Goal: Complete application form: Complete application form

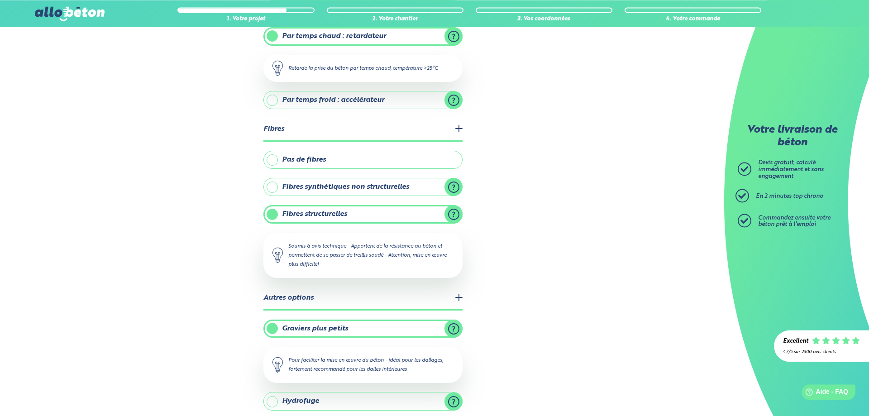
scroll to position [314, 0]
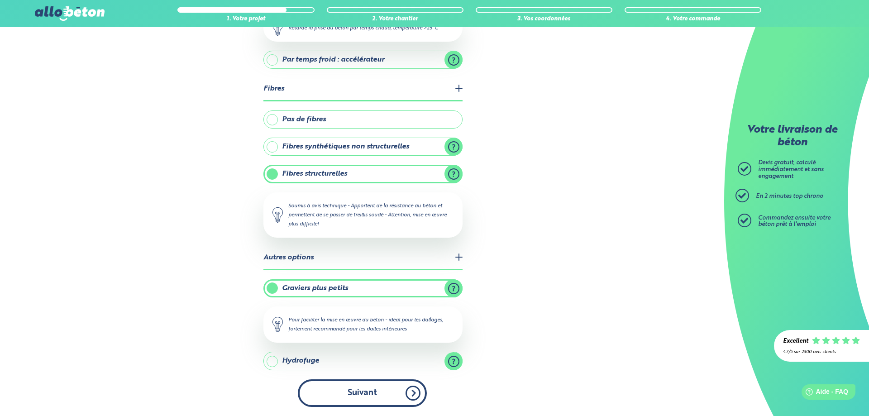
click at [371, 389] on button "Suivant" at bounding box center [362, 393] width 129 height 28
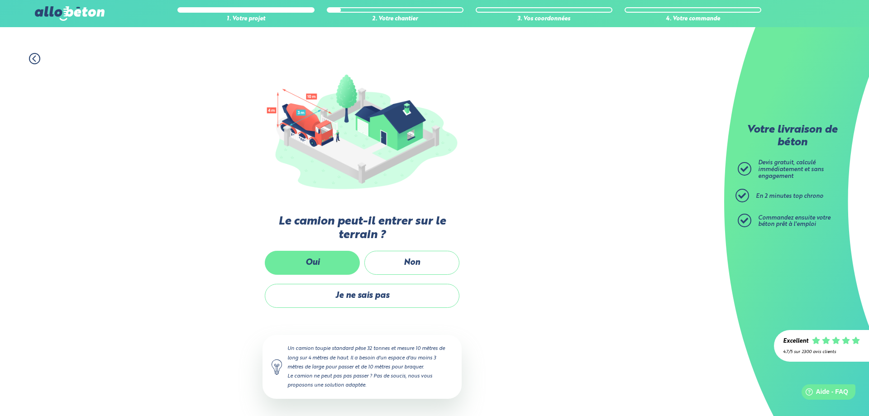
click at [333, 264] on label "Oui" at bounding box center [312, 263] width 95 height 24
click at [0, 0] on input "Oui" at bounding box center [0, 0] width 0 height 0
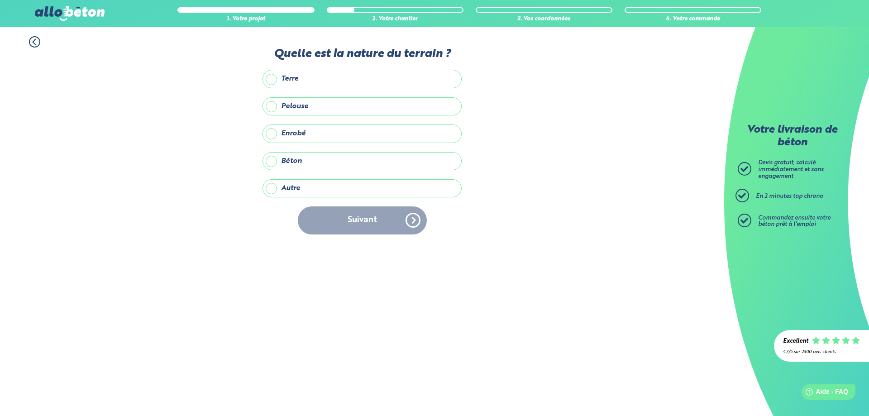
click at [379, 83] on label "Terre" at bounding box center [362, 79] width 199 height 18
click at [0, 0] on input "Terre" at bounding box center [0, 0] width 0 height 0
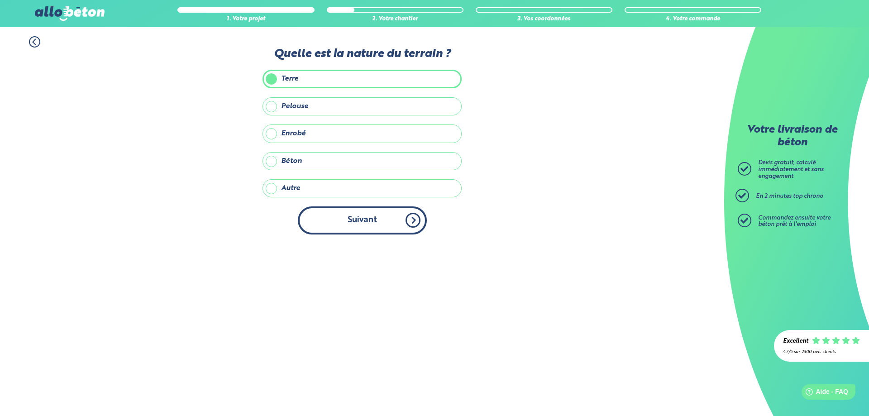
click at [413, 227] on button "Suivant" at bounding box center [362, 220] width 129 height 28
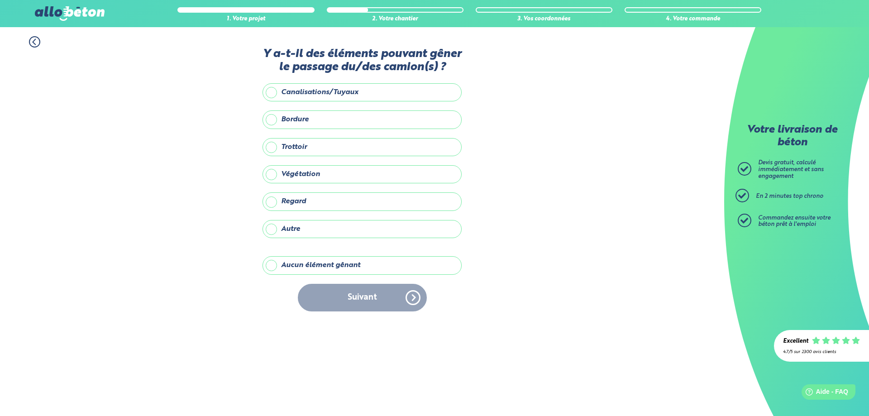
click at [413, 261] on label "Aucun élément gênant" at bounding box center [362, 265] width 199 height 18
click at [0, 0] on input "Aucun élément gênant" at bounding box center [0, 0] width 0 height 0
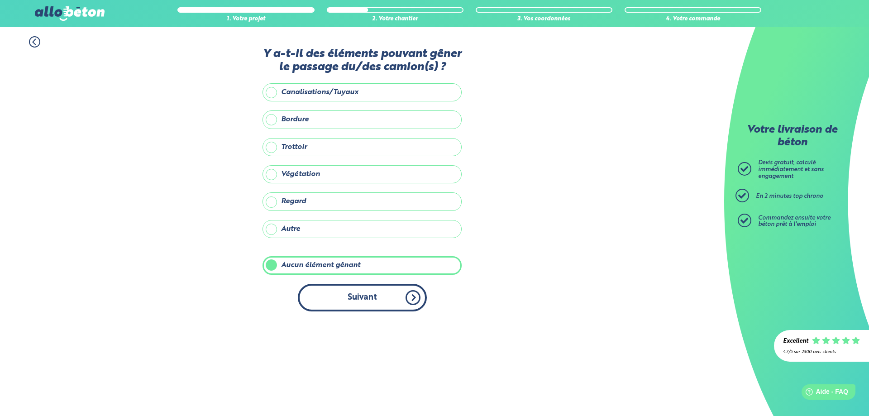
click at [382, 301] on button "Suivant" at bounding box center [362, 298] width 129 height 28
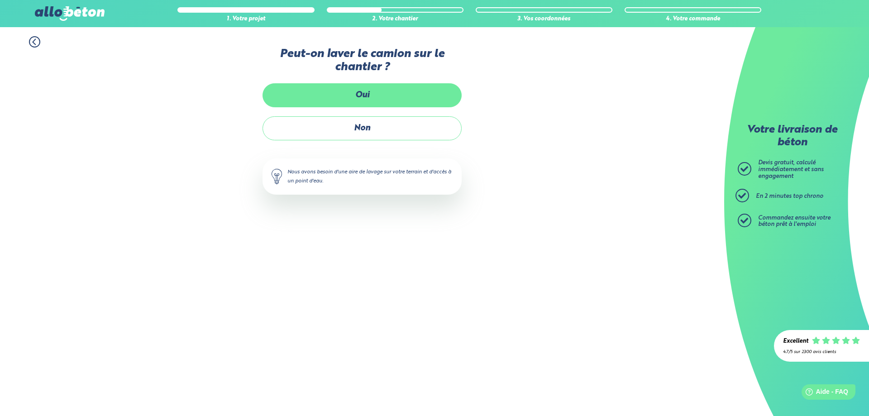
click at [392, 97] on label "Oui" at bounding box center [362, 95] width 199 height 24
click at [0, 0] on input "Oui" at bounding box center [0, 0] width 0 height 0
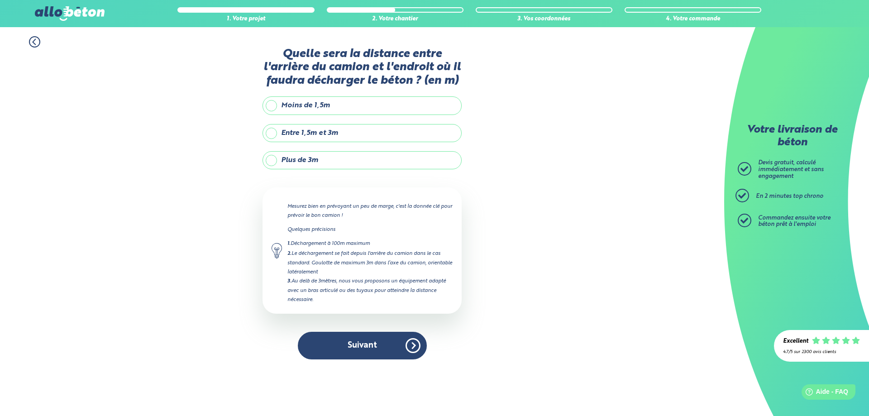
click at [344, 140] on label "Entre 1,5m et 3m" at bounding box center [362, 133] width 199 height 18
click at [0, 0] on input "Entre 1,5m et 3m" at bounding box center [0, 0] width 0 height 0
click at [299, 153] on label "Plus de 3m" at bounding box center [362, 160] width 199 height 18
click at [0, 0] on input "Plus de 3m" at bounding box center [0, 0] width 0 height 0
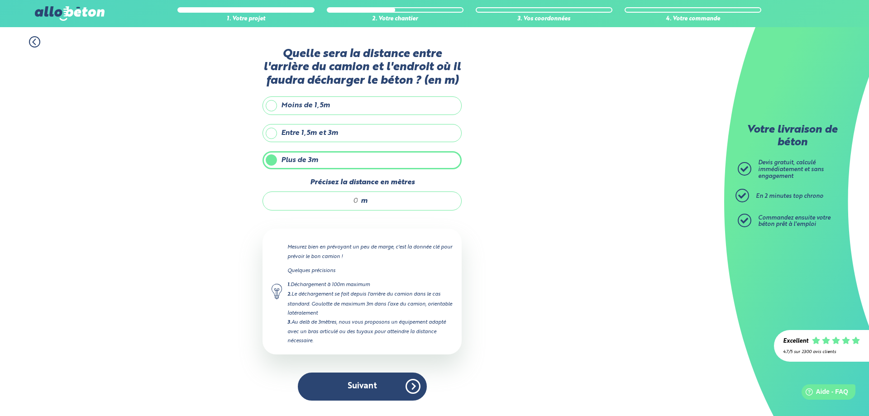
click at [271, 4] on div "1. Votre projet 2. Votre chantier 3. Vos coordonnées 4. Votre commande 09 72 55…" at bounding box center [434, 13] width 869 height 27
click at [274, 20] on div "1. Votre projet" at bounding box center [245, 19] width 137 height 7
click at [276, 11] on div at bounding box center [245, 10] width 135 height 4
click at [36, 39] on icon at bounding box center [34, 41] width 11 height 11
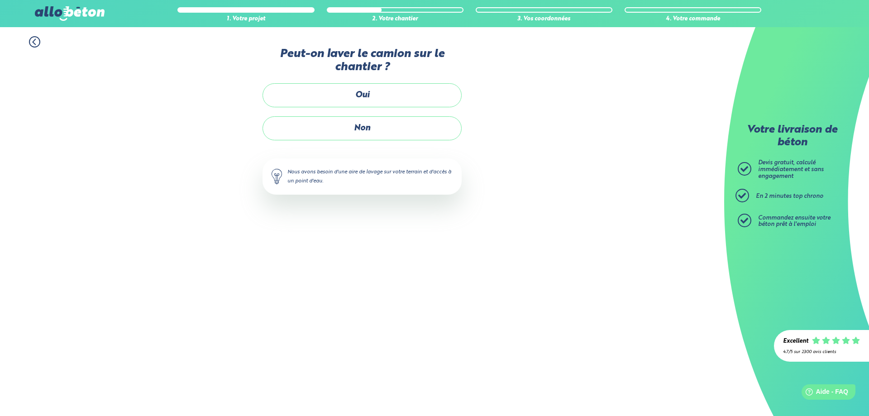
click at [36, 39] on icon at bounding box center [34, 41] width 11 height 11
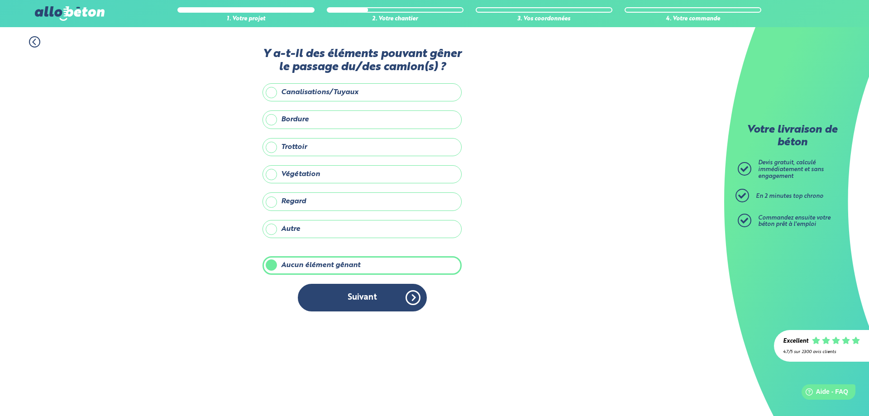
click at [36, 39] on icon at bounding box center [34, 41] width 11 height 11
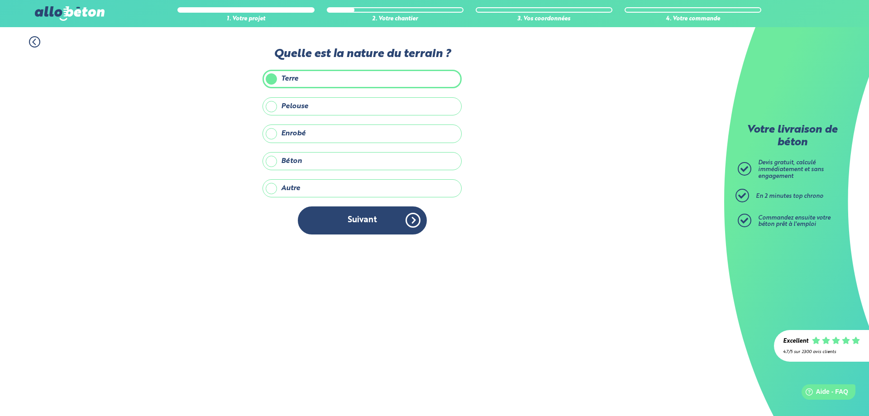
click at [36, 39] on icon at bounding box center [34, 41] width 11 height 11
click at [0, 0] on div "Passons au chantier Les étapes à venir nous permettent de déterminer les équipe…" at bounding box center [0, 0] width 0 height 0
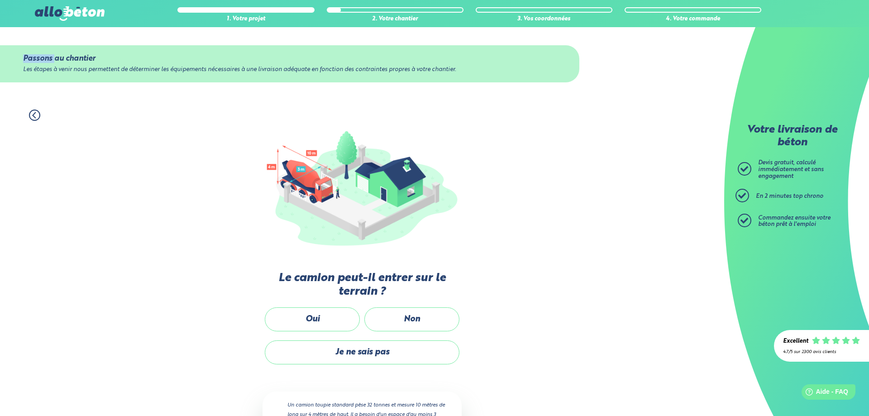
click at [36, 39] on div "Passons au chantier Les étapes à venir nous permettent de déterminer les équipe…" at bounding box center [362, 63] width 724 height 73
click at [34, 121] on div "1. Votre projet 2. Votre chantier 3. Vos coordonnées 4. Votre commande Passons …" at bounding box center [362, 286] width 724 height 373
click at [37, 119] on icon at bounding box center [34, 115] width 11 height 11
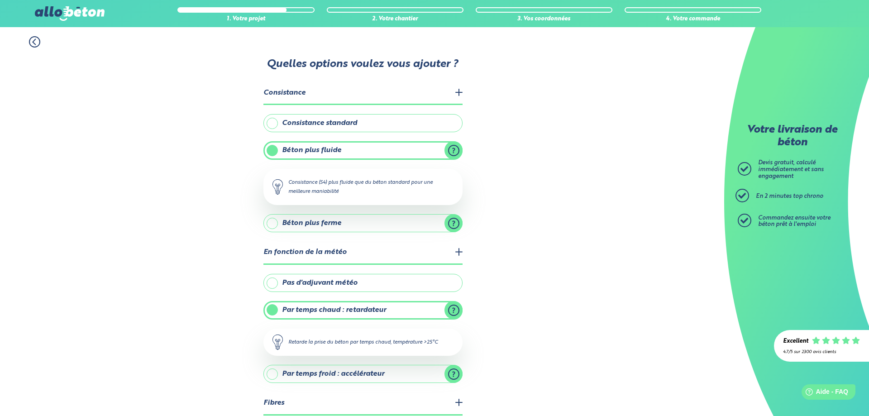
click at [36, 48] on div "1. Votre projet 2. Votre chantier 3. Vos coordonnées 4. Votre commande Quelles …" at bounding box center [362, 378] width 724 height 703
click at [35, 42] on icon at bounding box center [34, 41] width 11 height 11
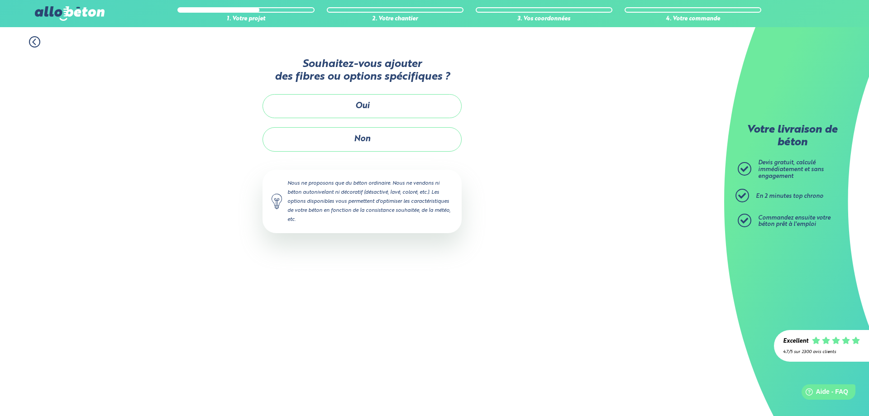
click at [35, 42] on icon at bounding box center [34, 41] width 11 height 11
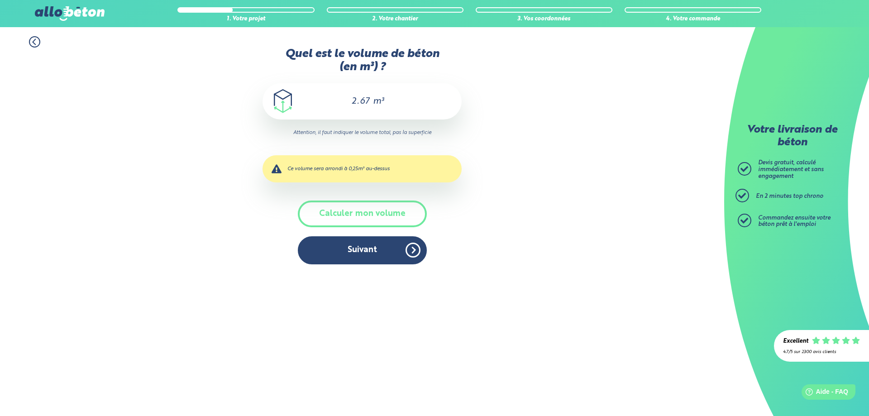
drag, startPoint x: 343, startPoint y: 102, endPoint x: 526, endPoint y: 103, distance: 182.9
click at [371, 103] on input "2.67" at bounding box center [355, 101] width 30 height 11
type input "2.97"
click at [441, 162] on div "Ce volume sera arrondi à 0,25m³ au-dessus" at bounding box center [362, 168] width 199 height 27
click at [405, 249] on button "Suivant" at bounding box center [362, 250] width 129 height 28
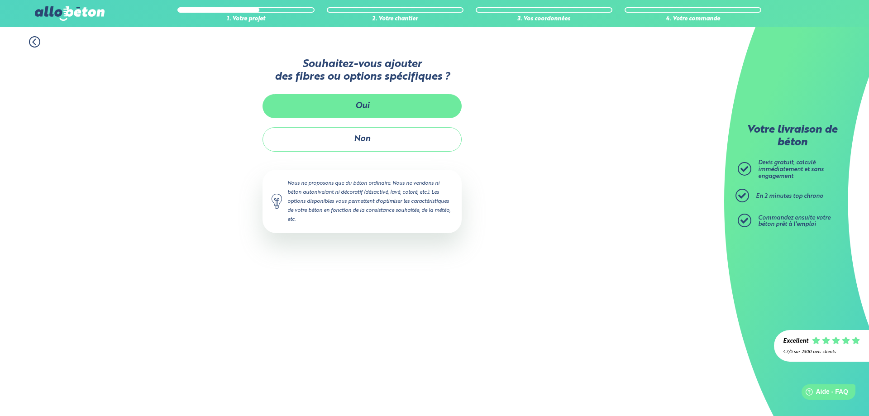
click at [368, 102] on button "Oui" at bounding box center [362, 106] width 199 height 24
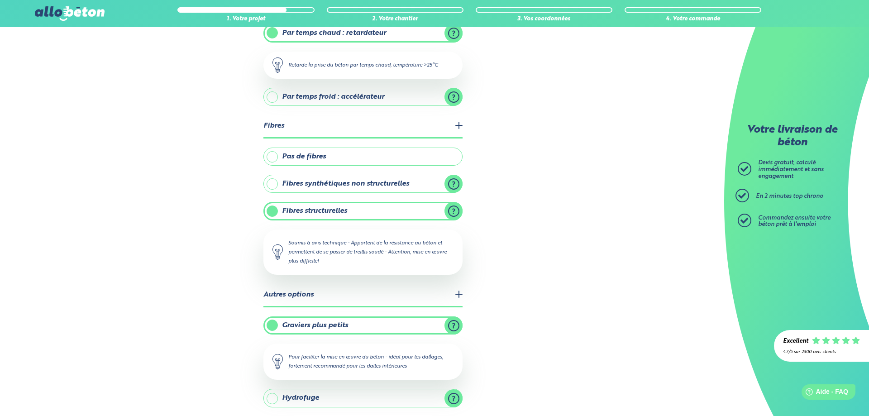
scroll to position [314, 0]
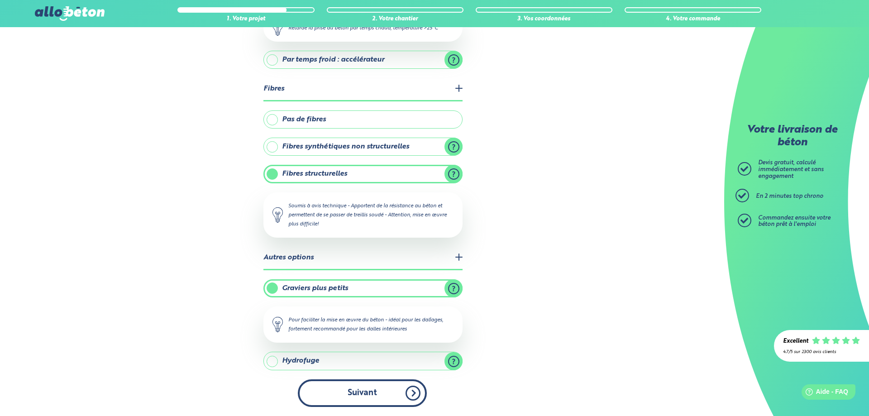
click at [389, 402] on button "Suivant" at bounding box center [362, 393] width 129 height 28
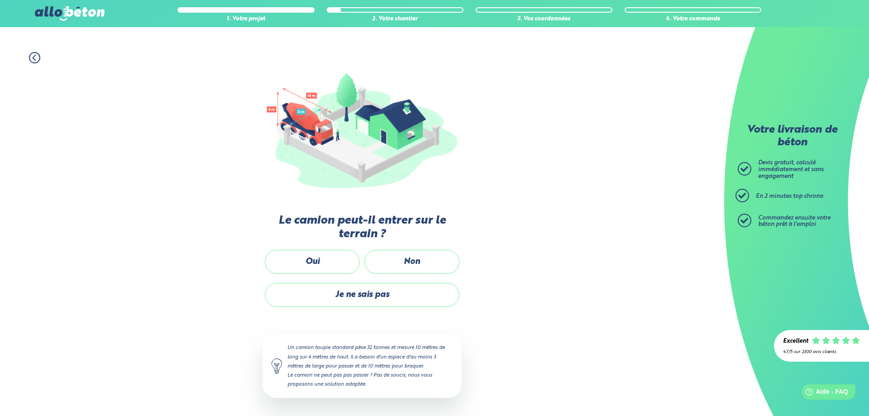
scroll to position [57, 0]
click at [323, 260] on label "Oui" at bounding box center [312, 263] width 95 height 24
click at [0, 0] on input "Oui" at bounding box center [0, 0] width 0 height 0
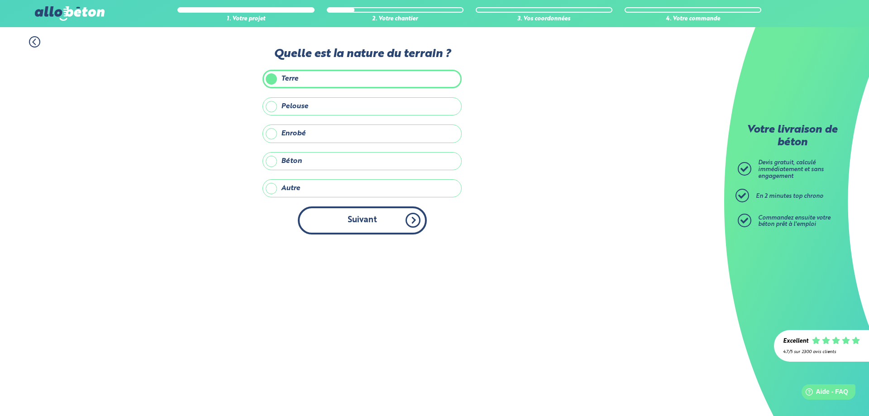
click at [364, 231] on button "Suivant" at bounding box center [362, 220] width 129 height 28
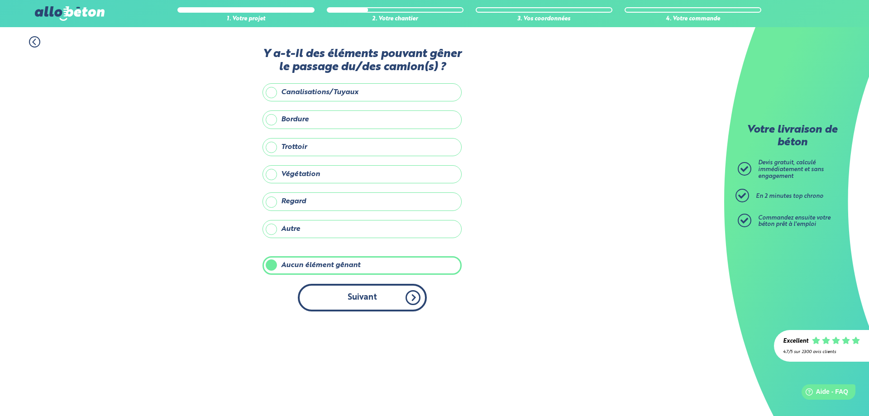
click at [366, 301] on button "Suivant" at bounding box center [362, 298] width 129 height 28
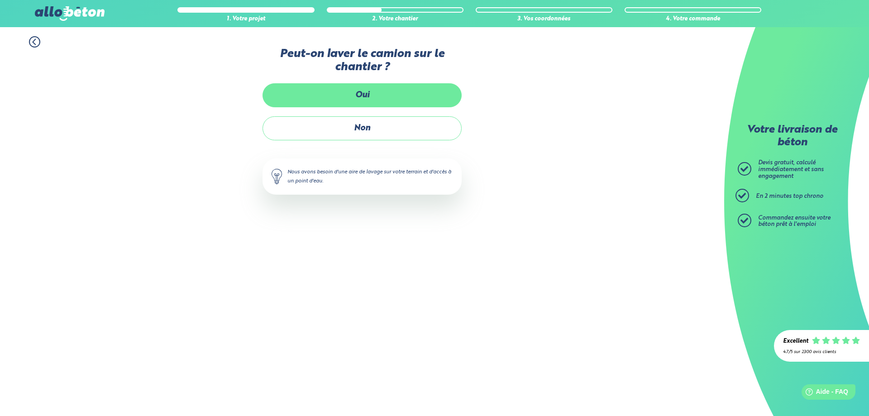
click at [392, 91] on label "Oui" at bounding box center [362, 95] width 199 height 24
click at [0, 0] on input "Oui" at bounding box center [0, 0] width 0 height 0
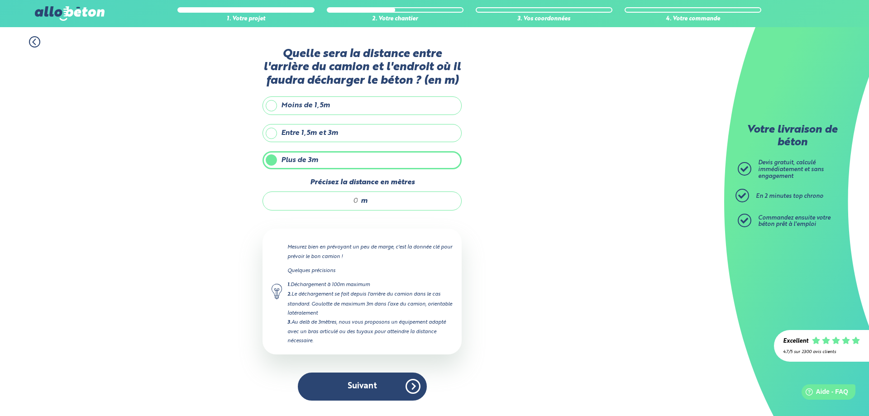
click at [363, 205] on span "m" at bounding box center [364, 201] width 7 height 8
type input "7"
type input "8"
click at [394, 387] on button "Suivant" at bounding box center [362, 387] width 129 height 28
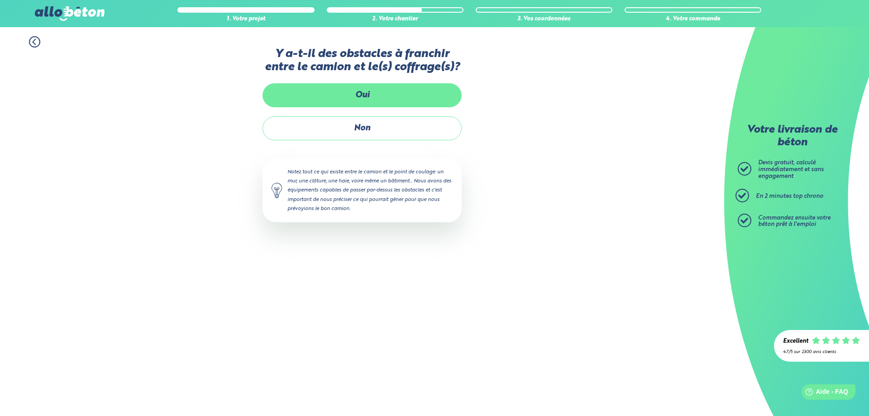
click at [390, 91] on label "Oui" at bounding box center [362, 95] width 199 height 24
click at [0, 0] on input "Oui" at bounding box center [0, 0] width 0 height 0
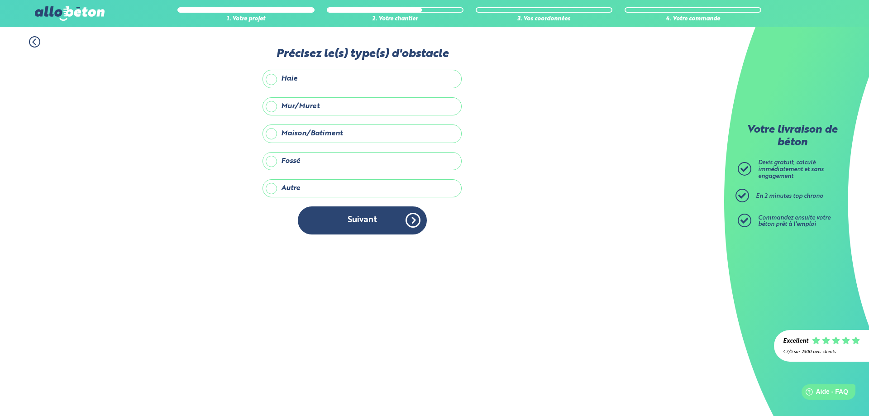
click at [318, 137] on label "Maison/Batiment" at bounding box center [362, 133] width 199 height 18
click at [0, 0] on input "Maison/Batiment" at bounding box center [0, 0] width 0 height 0
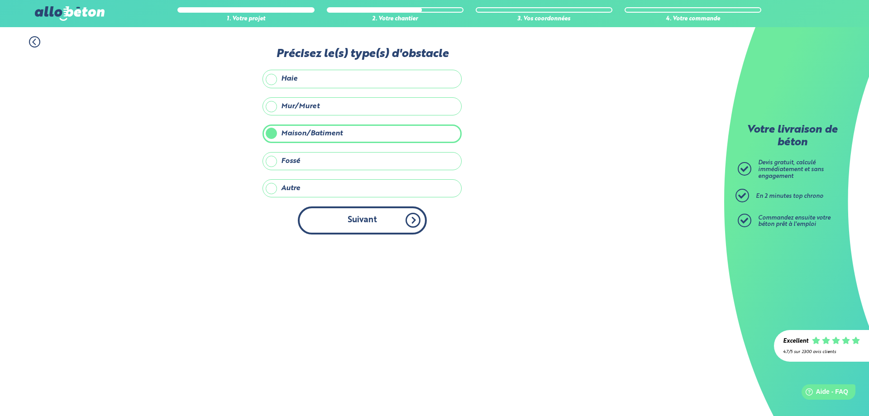
click at [371, 215] on button "Suivant" at bounding box center [362, 220] width 129 height 28
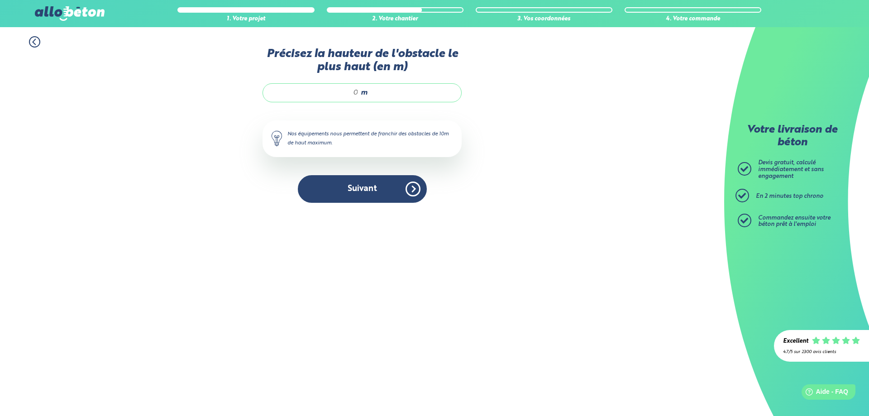
click at [361, 96] on span "m" at bounding box center [364, 93] width 7 height 8
click at [27, 43] on div "1. Votre projet 2. Votre chantier 3. Vos coordonnées 4. Votre commande" at bounding box center [362, 37] width 724 height 20
click at [36, 41] on icon at bounding box center [34, 41] width 11 height 11
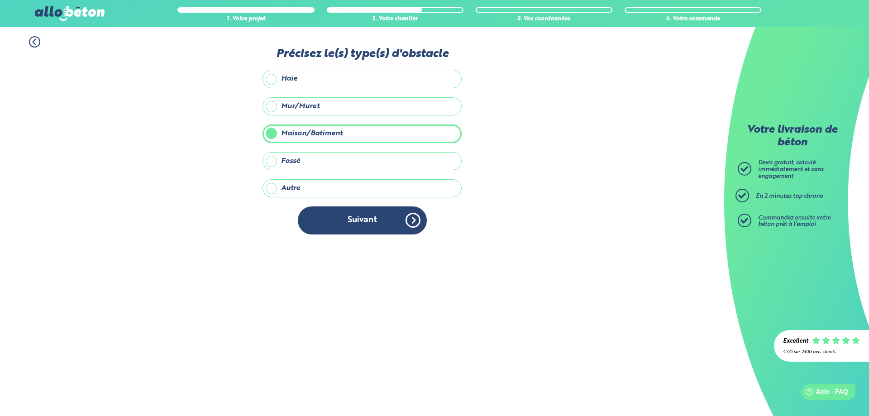
click at [282, 194] on label "Autre" at bounding box center [362, 188] width 199 height 18
click at [0, 0] on input "Autre" at bounding box center [0, 0] width 0 height 0
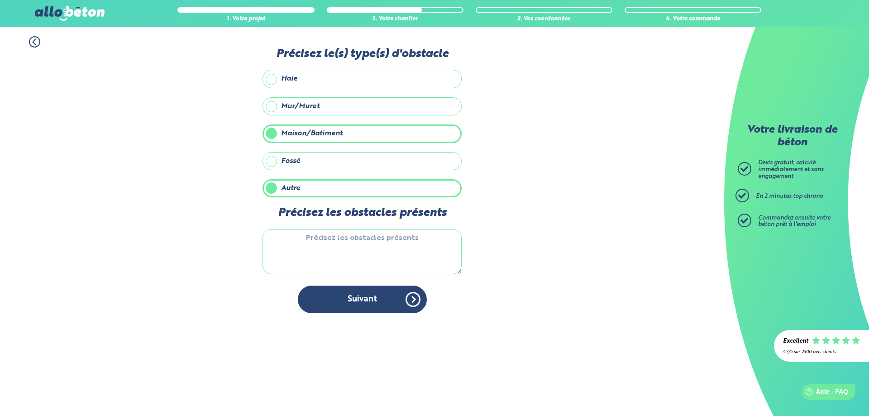
click at [397, 237] on textarea "Précisez les obstacles présents" at bounding box center [362, 251] width 199 height 45
click at [299, 135] on label "Maison/Batiment" at bounding box center [362, 133] width 199 height 18
click at [0, 0] on input "Maison/Batiment" at bounding box center [0, 0] width 0 height 0
click at [359, 244] on textarea "Précisez les obstacles présents" at bounding box center [362, 251] width 199 height 45
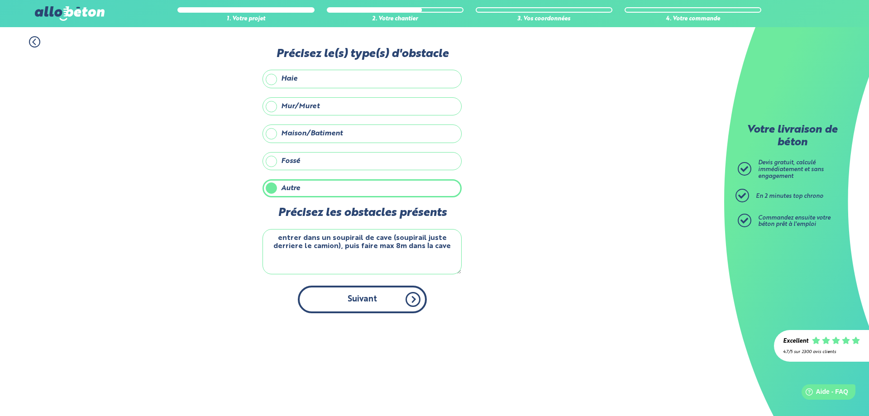
type textarea "entrer dans un soupirail de cave (soupirail juste derriere le camion), puis fai…"
click at [359, 307] on button "Suivant" at bounding box center [362, 300] width 129 height 28
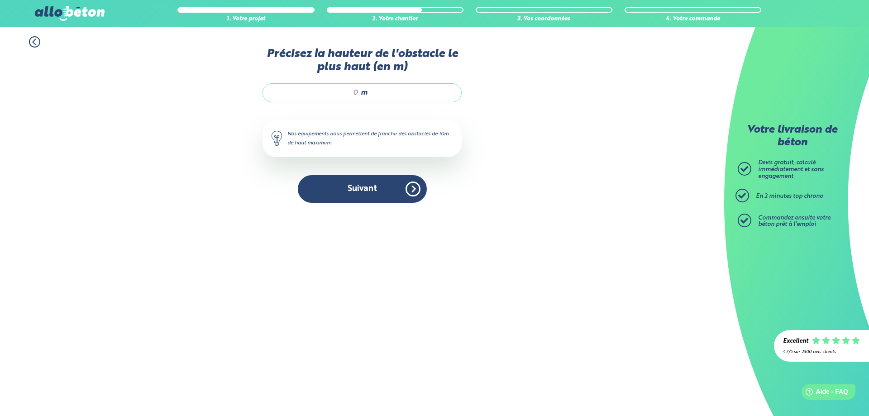
click at [355, 92] on input "Précisez la hauteur de l'obstacle le plus haut (en m)" at bounding box center [315, 92] width 86 height 9
click at [385, 180] on button "Suivant" at bounding box center [362, 189] width 129 height 28
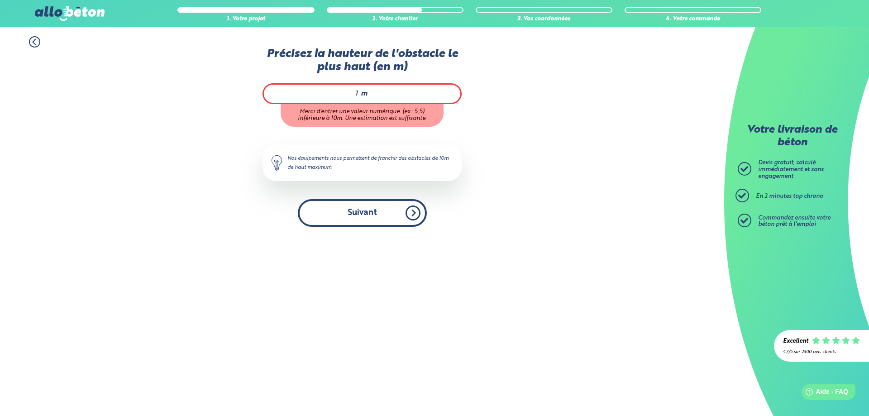
type input "1"
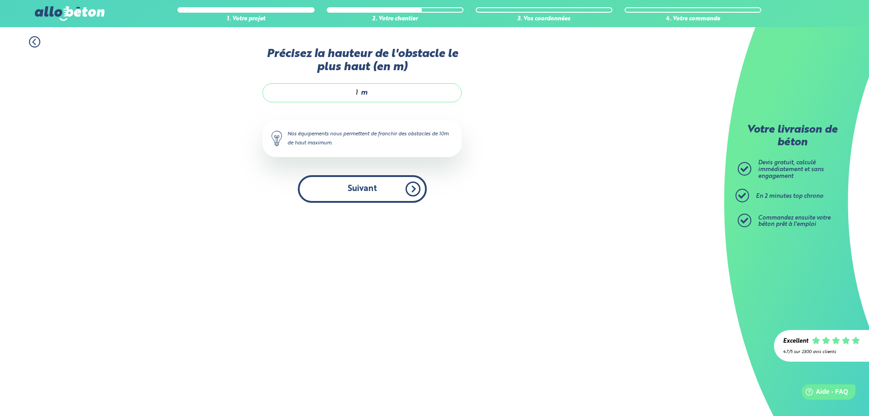
click at [402, 209] on div "Précisez la hauteur de l'obstacle le plus haut (en m) 1 m Nos équipements nous …" at bounding box center [362, 130] width 199 height 164
click at [410, 197] on button "Suivant" at bounding box center [362, 189] width 129 height 28
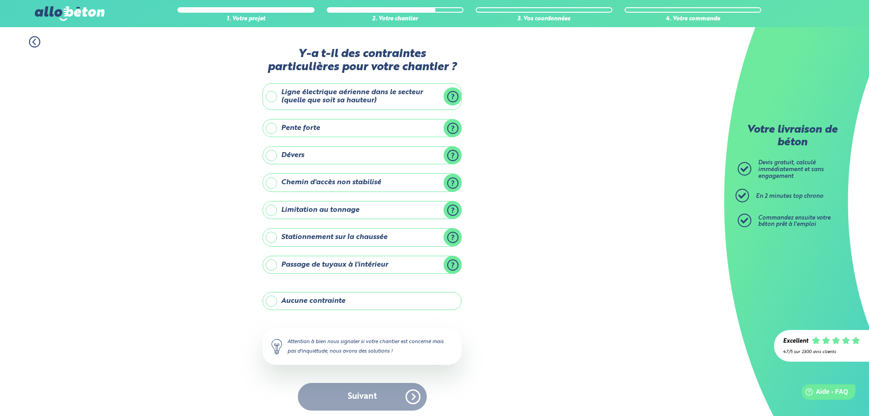
click at [446, 95] on label "Ligne électrique aérienne dans le secteur (quelle que soit sa hauteur)" at bounding box center [362, 96] width 199 height 27
click at [0, 0] on input "Ligne électrique aérienne dans le secteur (quelle que soit sa hauteur)" at bounding box center [0, 0] width 0 height 0
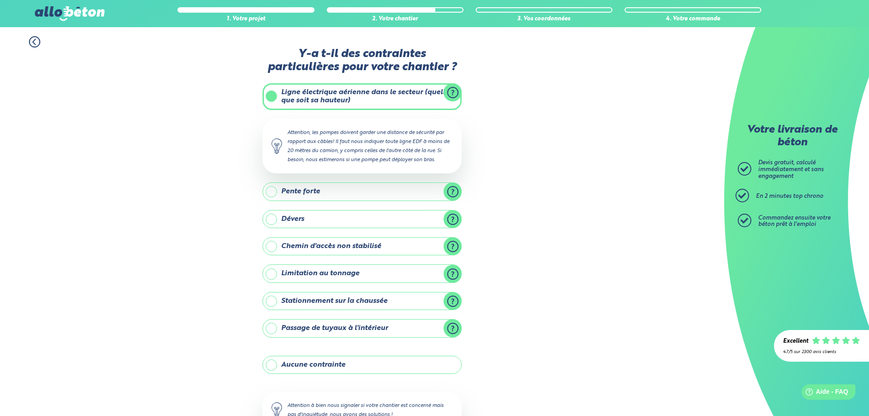
click at [461, 332] on label "Passage de tuyaux à l'intérieur" at bounding box center [362, 328] width 199 height 18
click at [0, 0] on input "Passage de tuyaux à l'intérieur" at bounding box center [0, 0] width 0 height 0
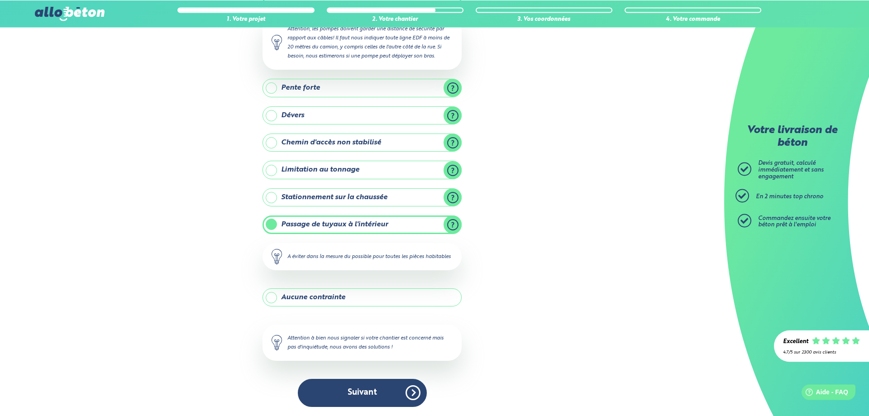
scroll to position [113, 0]
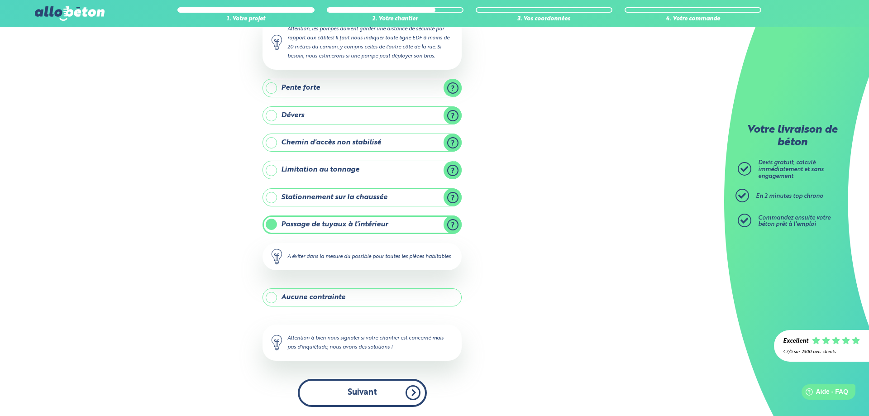
click at [399, 392] on button "Suivant" at bounding box center [362, 393] width 129 height 28
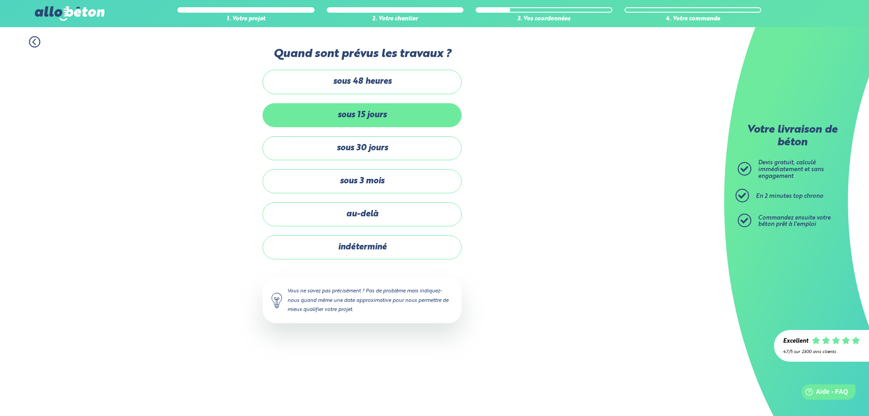
click at [392, 115] on label "sous 15 jours" at bounding box center [362, 115] width 199 height 24
click at [0, 0] on input "sous 15 jours" at bounding box center [0, 0] width 0 height 0
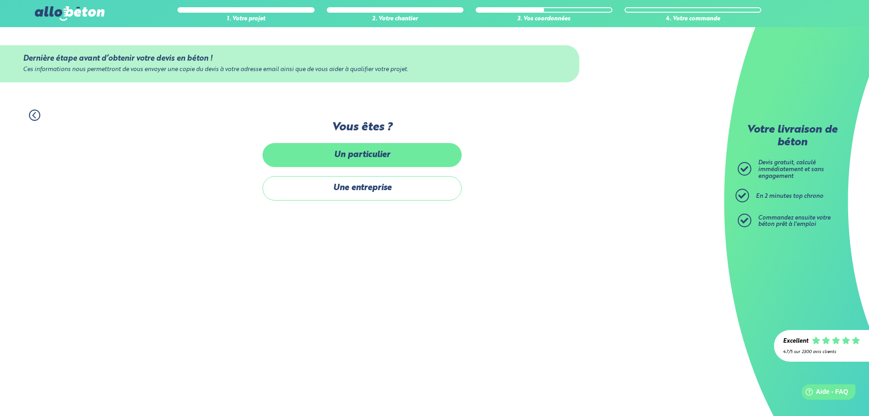
click at [402, 163] on label "Un particulier" at bounding box center [362, 155] width 199 height 24
click at [0, 0] on input "Un particulier" at bounding box center [0, 0] width 0 height 0
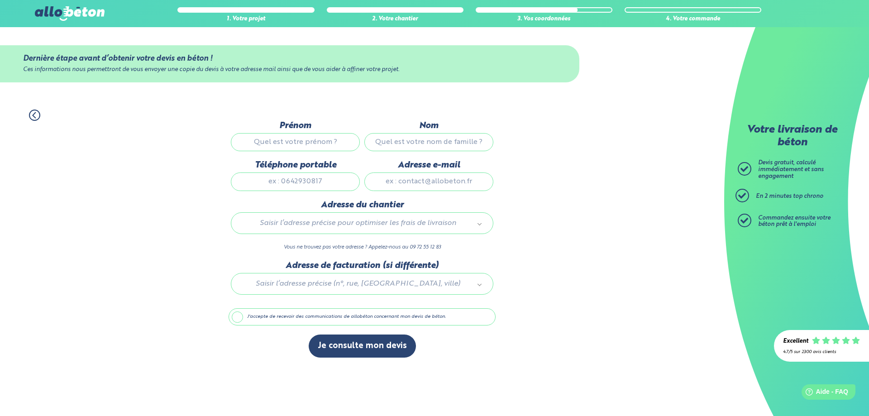
drag, startPoint x: 257, startPoint y: 130, endPoint x: 281, endPoint y: 141, distance: 26.3
click at [257, 130] on label "Prénom" at bounding box center [295, 126] width 129 height 10
click at [257, 133] on input "Prénom" at bounding box center [295, 142] width 129 height 18
click at [282, 142] on input "Prénom" at bounding box center [295, 142] width 129 height 18
type input "[PERSON_NAME]"
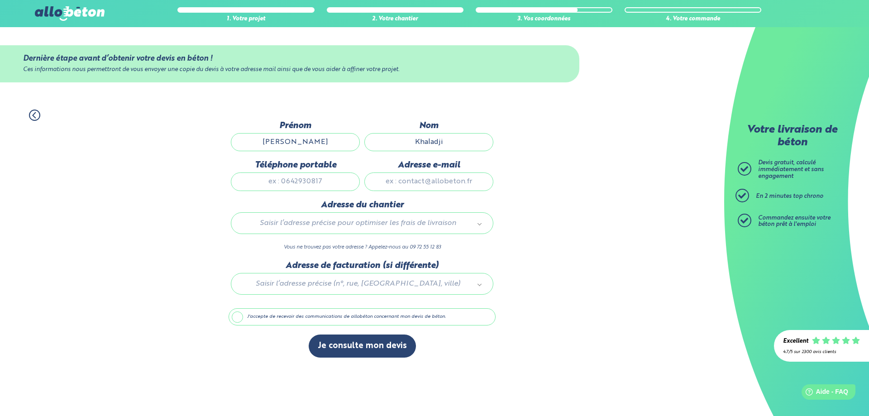
type input "Khaladji"
type input "0686794692"
click at [432, 186] on input "Adresse e-mail" at bounding box center [428, 181] width 129 height 18
type input "[EMAIL_ADDRESS][DOMAIN_NAME]"
type input "2"
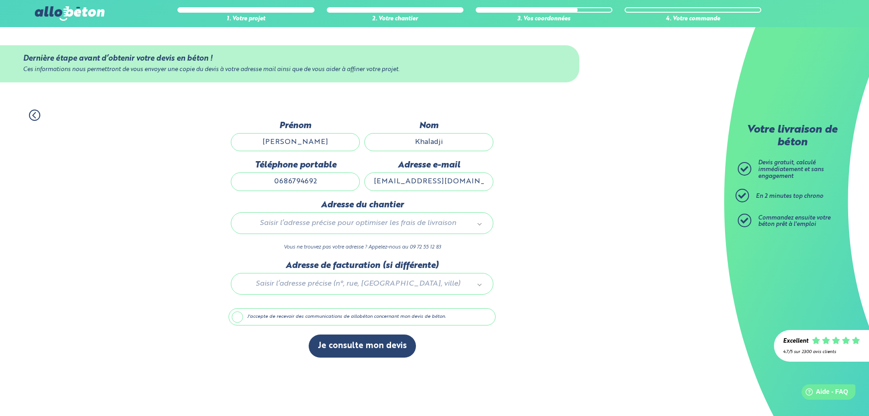
type input "2"
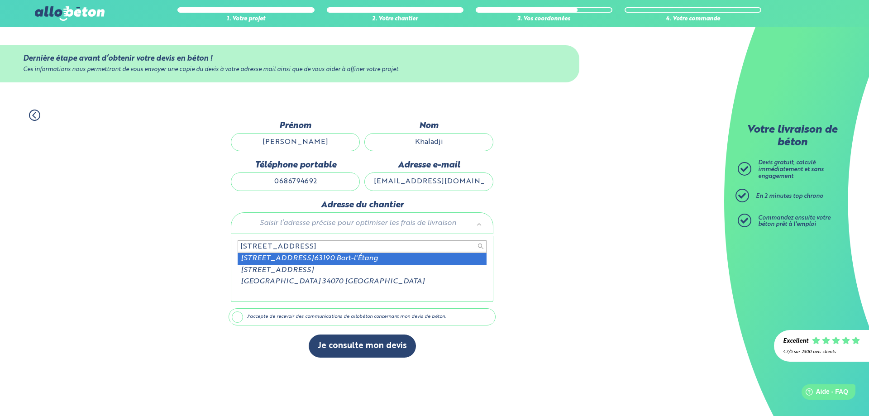
type input "[STREET_ADDRESS]"
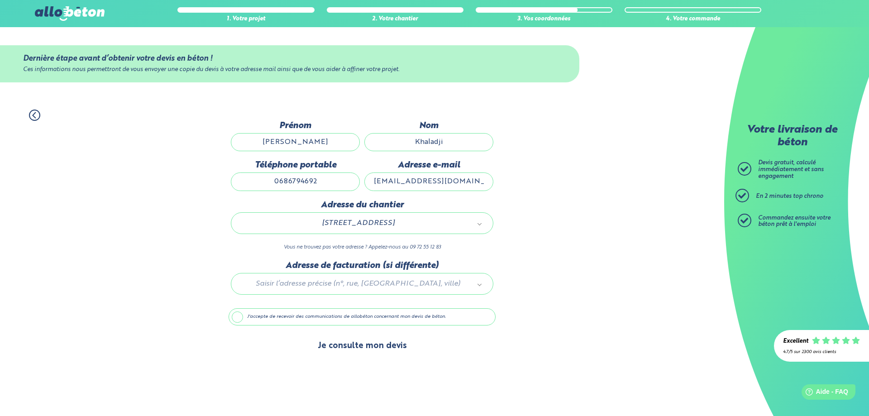
click at [395, 350] on button "Je consulte mon devis" at bounding box center [362, 346] width 107 height 23
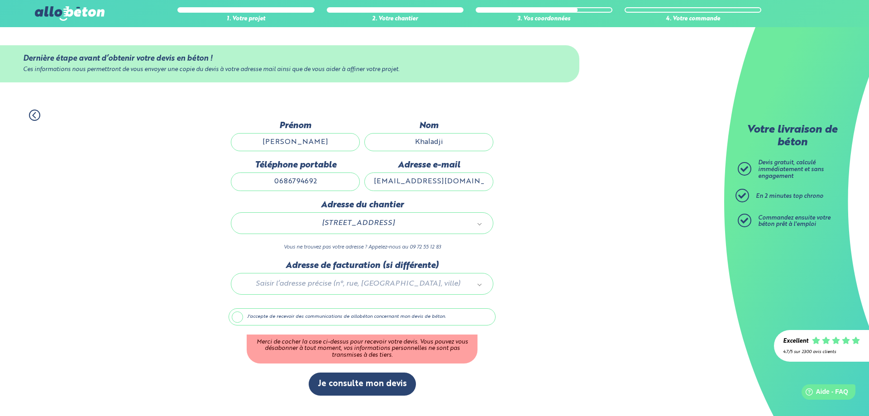
click at [325, 317] on label "J'accepte de recevoir des communications de allobéton concernant mon devis de b…" at bounding box center [362, 316] width 267 height 17
click at [0, 0] on input "J'accepte de recevoir des communications de allobéton concernant mon devis de b…" at bounding box center [0, 0] width 0 height 0
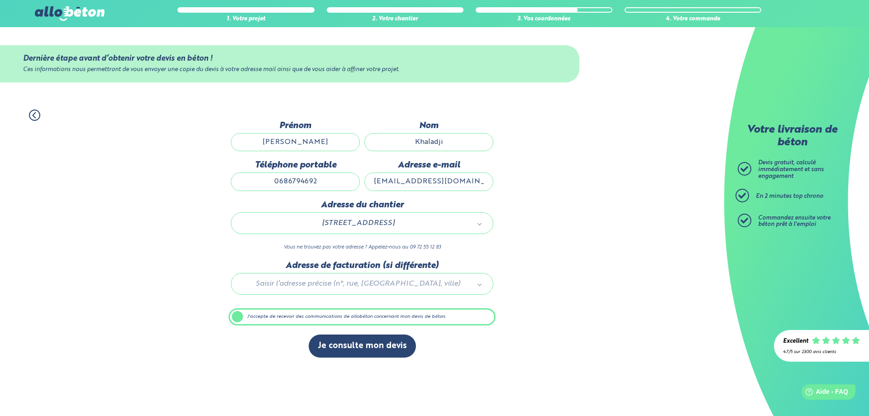
click at [385, 330] on div "Dernière étape avant d’obtenir votre devis en béton ! Ces informations nous per…" at bounding box center [362, 244] width 267 height 246
click at [392, 325] on label "J'accepte de recevoir des communications de allobéton concernant mon devis de b…" at bounding box center [362, 316] width 267 height 17
click at [0, 0] on input "J'accepte de recevoir des communications de allobéton concernant mon devis de b…" at bounding box center [0, 0] width 0 height 0
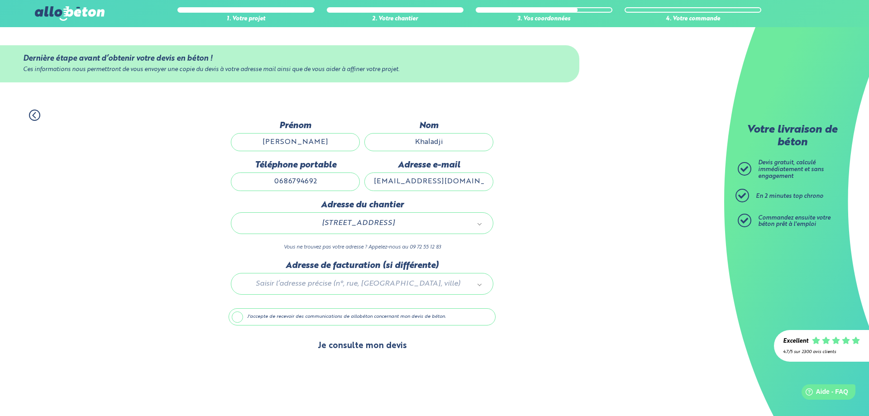
click at [368, 347] on button "Je consulte mon devis" at bounding box center [362, 346] width 107 height 23
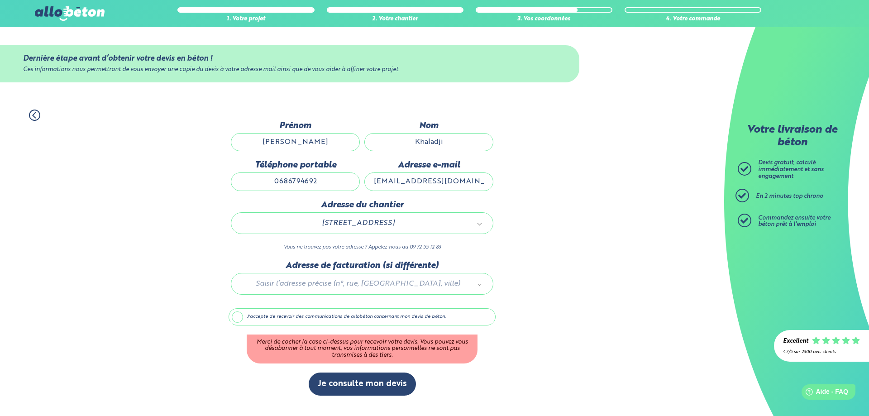
click at [383, 313] on label "J'accepte de recevoir des communications de allobéton concernant mon devis de b…" at bounding box center [362, 316] width 267 height 17
click at [0, 0] on input "J'accepte de recevoir des communications de allobéton concernant mon devis de b…" at bounding box center [0, 0] width 0 height 0
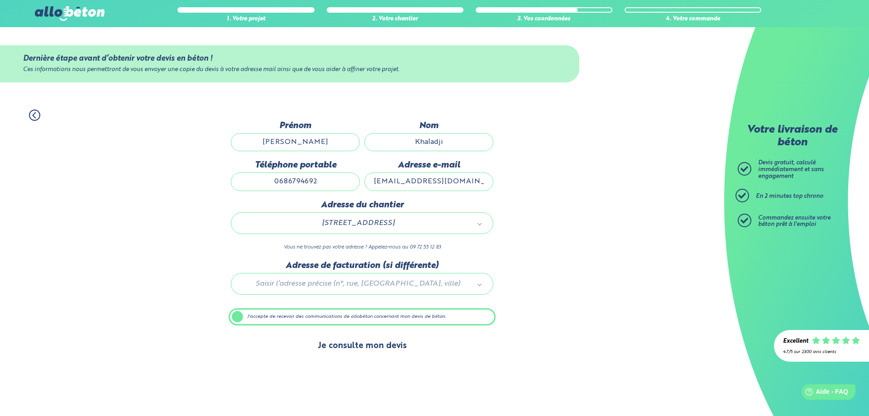
click at [380, 348] on button "Je consulte mon devis" at bounding box center [362, 346] width 107 height 23
